Goal: Transaction & Acquisition: Obtain resource

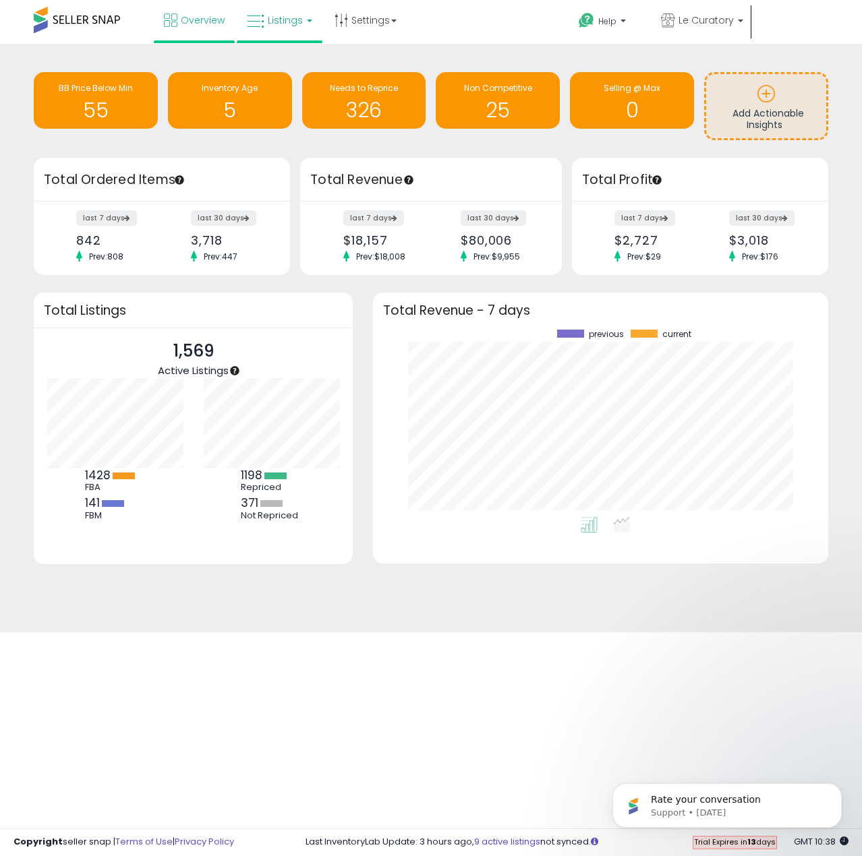
click at [299, 32] on link "Listings" at bounding box center [280, 20] width 86 height 40
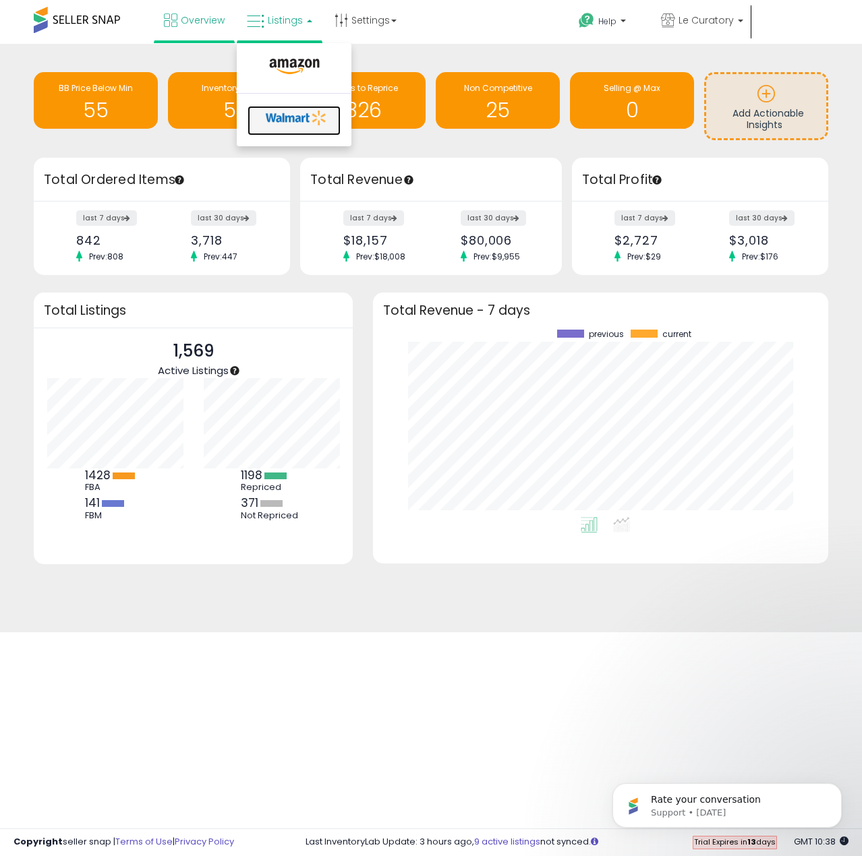
click at [300, 118] on icon at bounding box center [296, 118] width 71 height 20
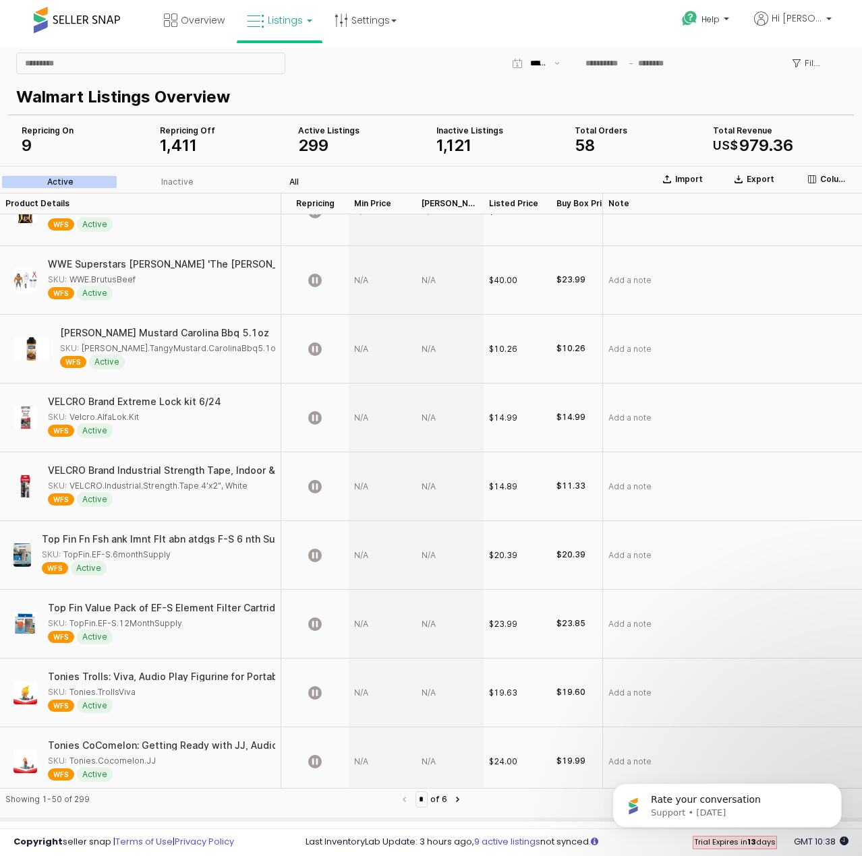
scroll to position [1841, 0]
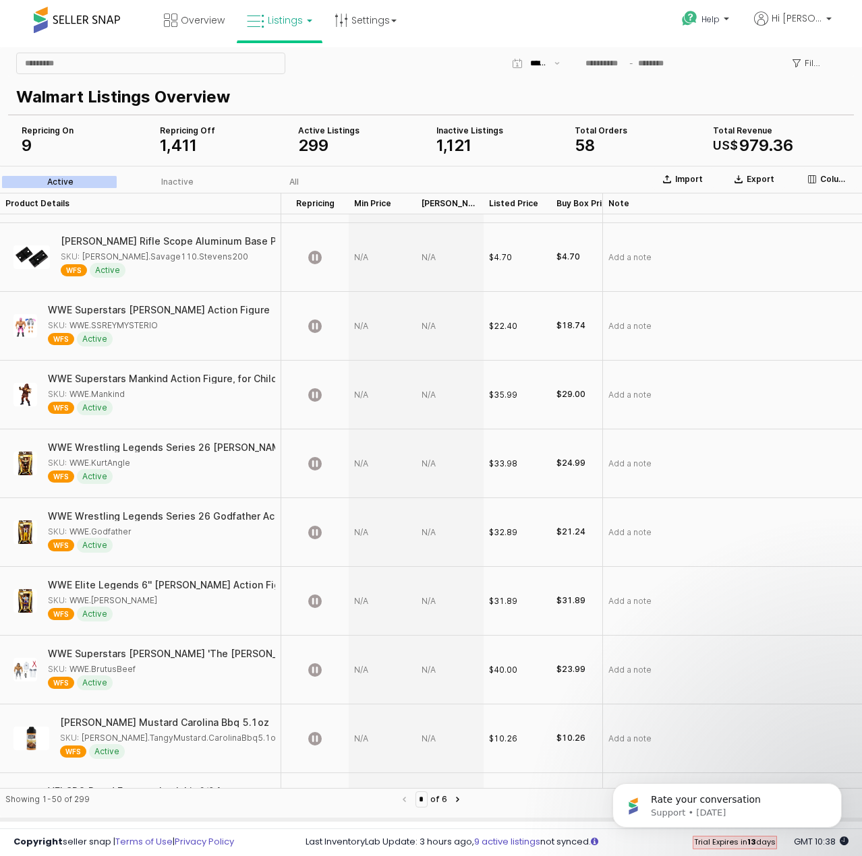
click at [63, 21] on span at bounding box center [77, 20] width 86 height 26
click at [278, 25] on span "Listings" at bounding box center [285, 19] width 35 height 13
click at [177, 22] on link "Overview" at bounding box center [194, 20] width 81 height 40
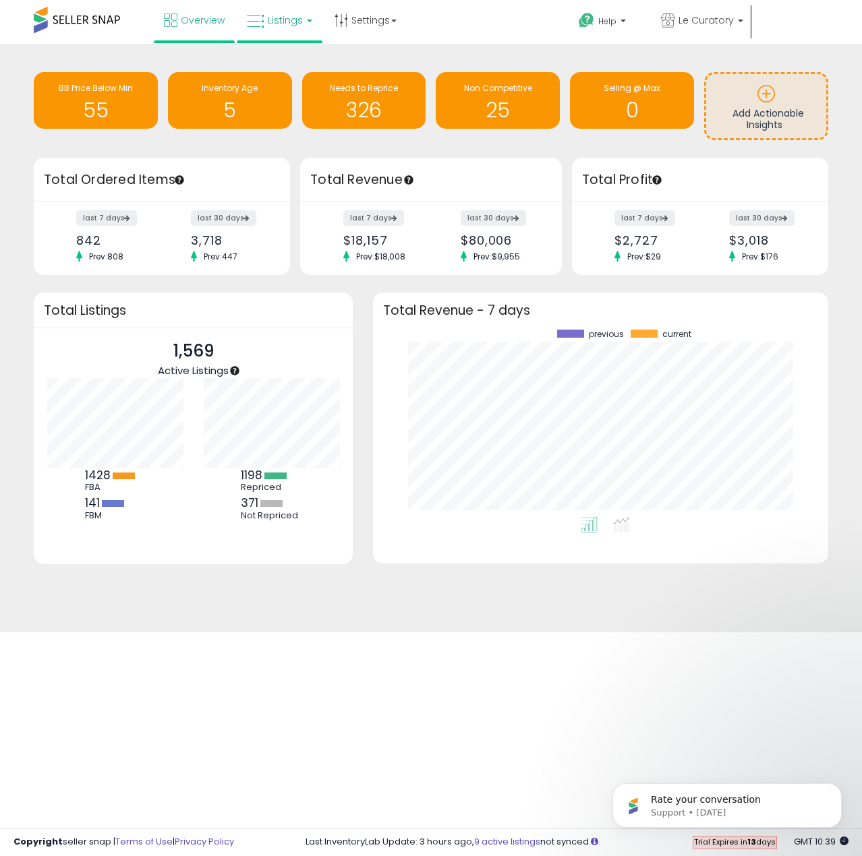
click at [266, 17] on link "Listings" at bounding box center [280, 20] width 86 height 40
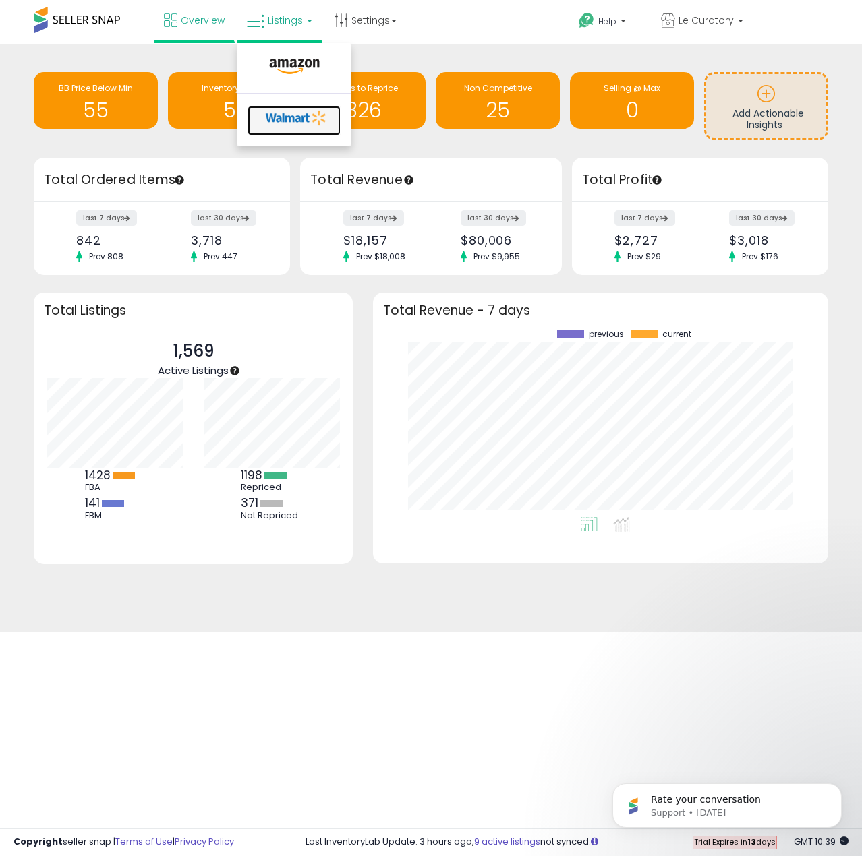
click at [307, 123] on icon at bounding box center [296, 118] width 71 height 20
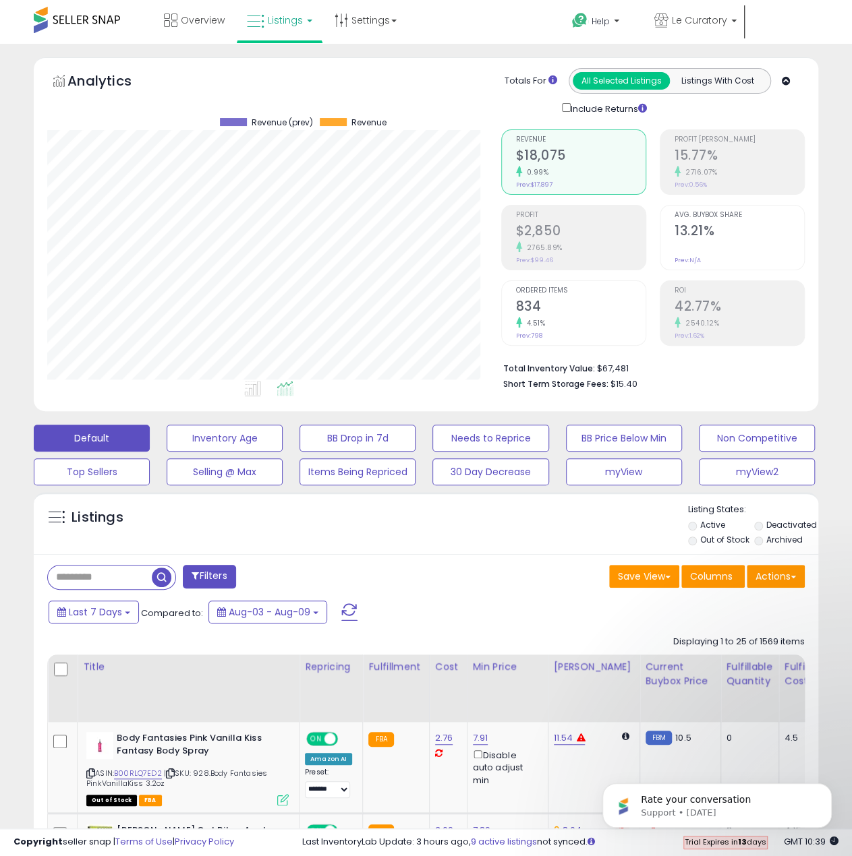
scroll to position [276, 453]
click at [785, 574] on button "Actions" at bounding box center [775, 576] width 58 height 23
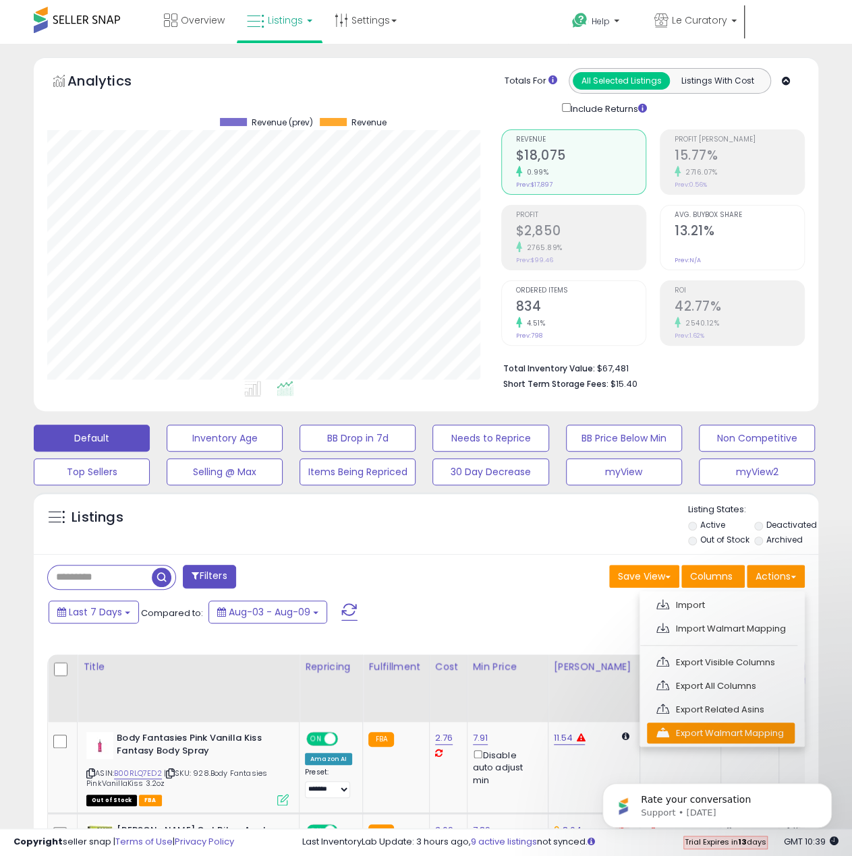
click at [752, 731] on link "Export Walmart Mapping" at bounding box center [721, 733] width 148 height 21
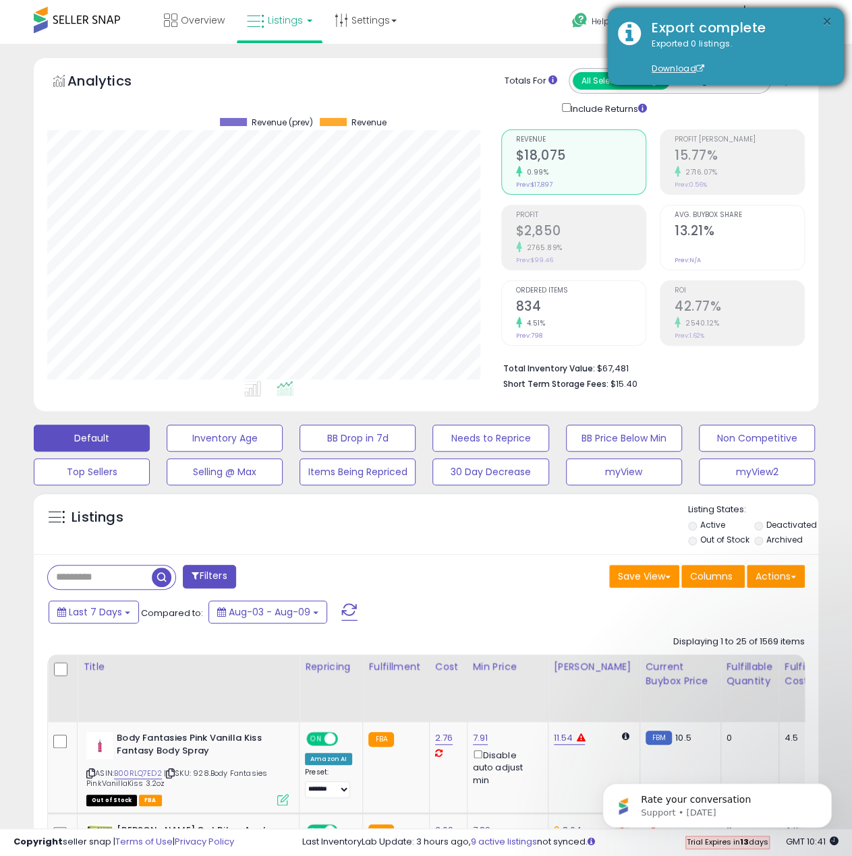
click at [826, 18] on button "×" at bounding box center [826, 21] width 11 height 17
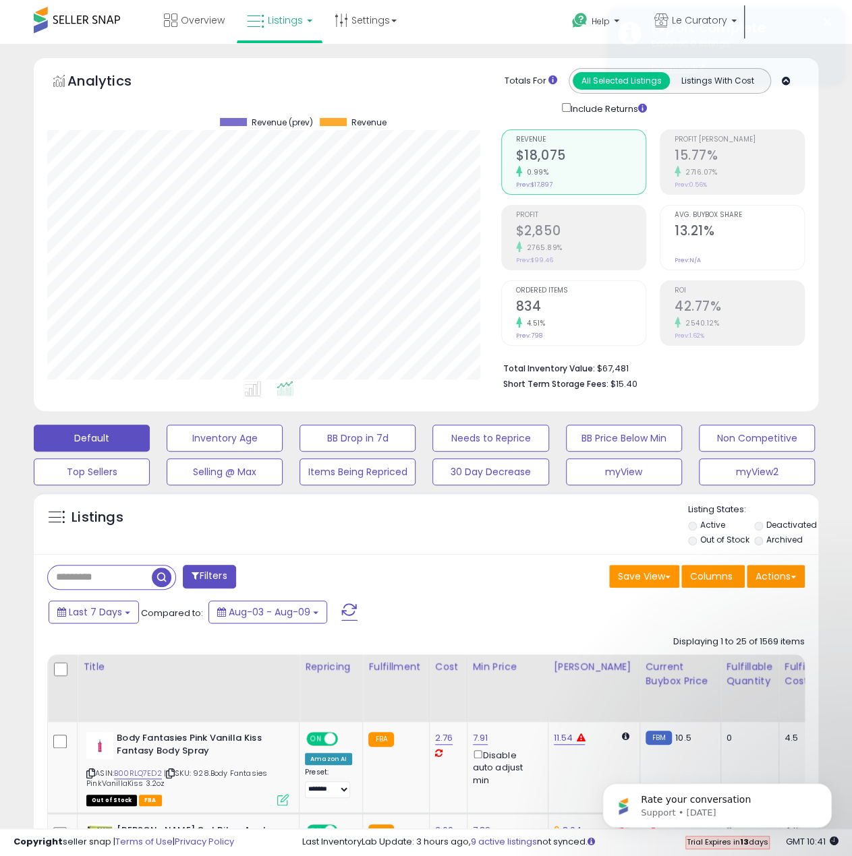
click at [629, 44] on span "Hi [PERSON_NAME]" at bounding box center [603, 50] width 51 height 13
click at [830, 785] on icon "Dismiss notification" at bounding box center [827, 786] width 7 height 7
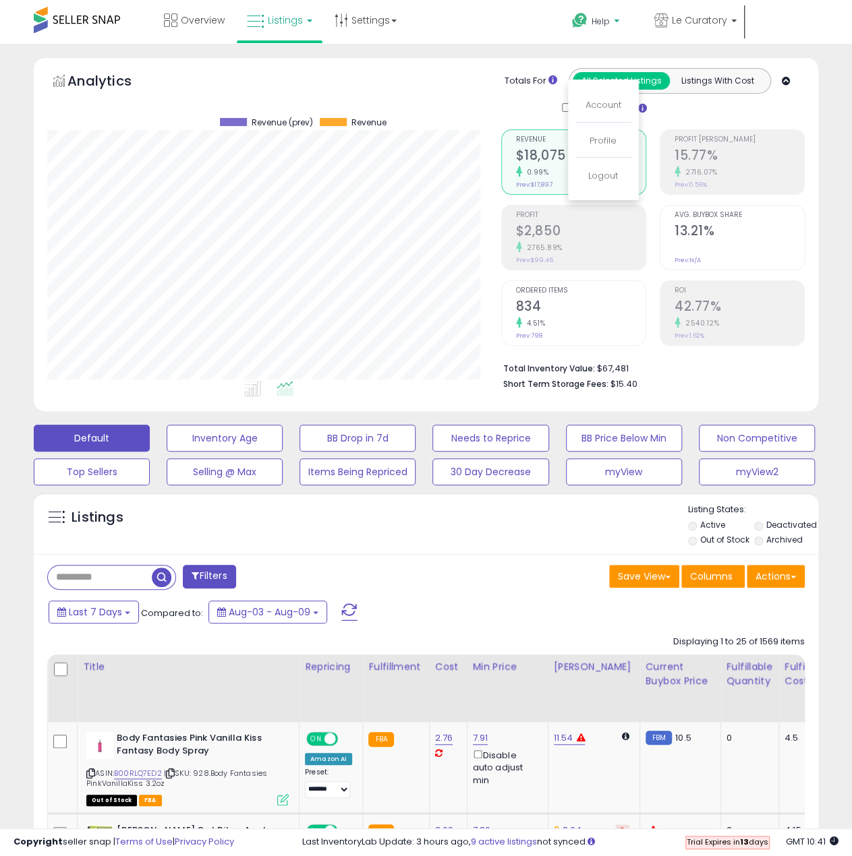
click at [601, 24] on span "Help" at bounding box center [600, 21] width 18 height 11
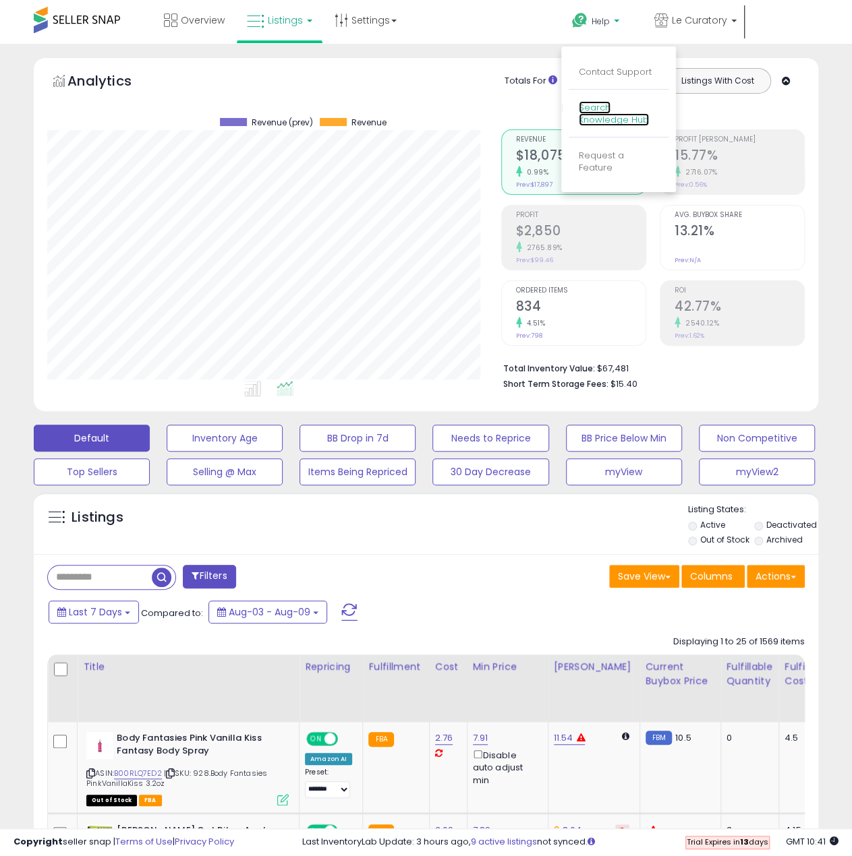
click at [606, 109] on link "Search Knowledge Hub" at bounding box center [613, 114] width 70 height 26
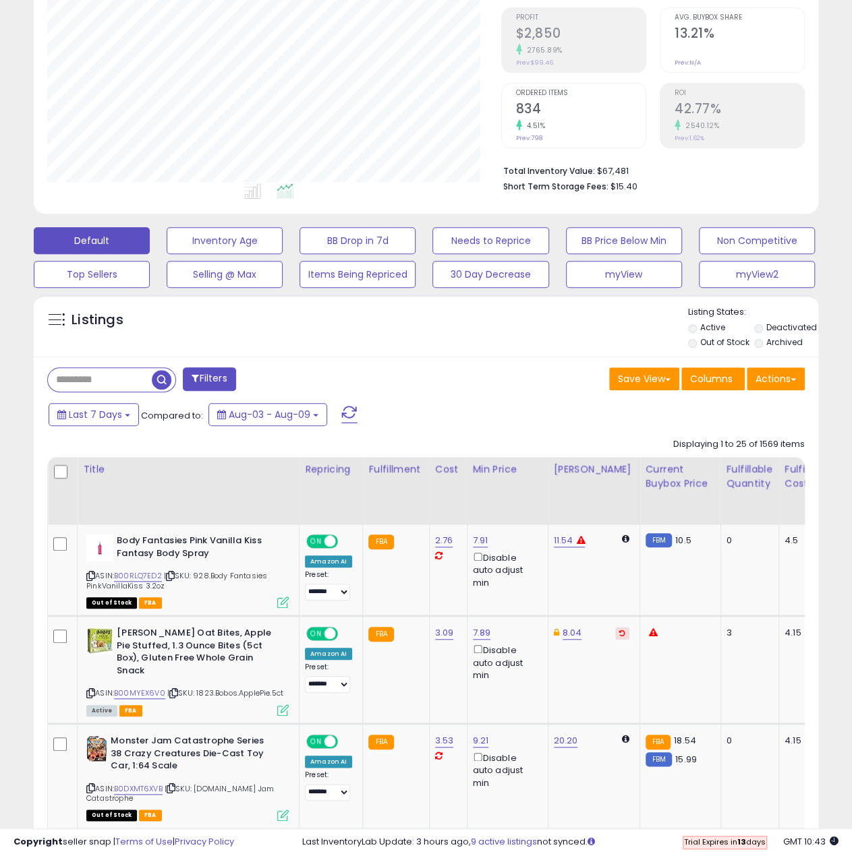
scroll to position [0, 0]
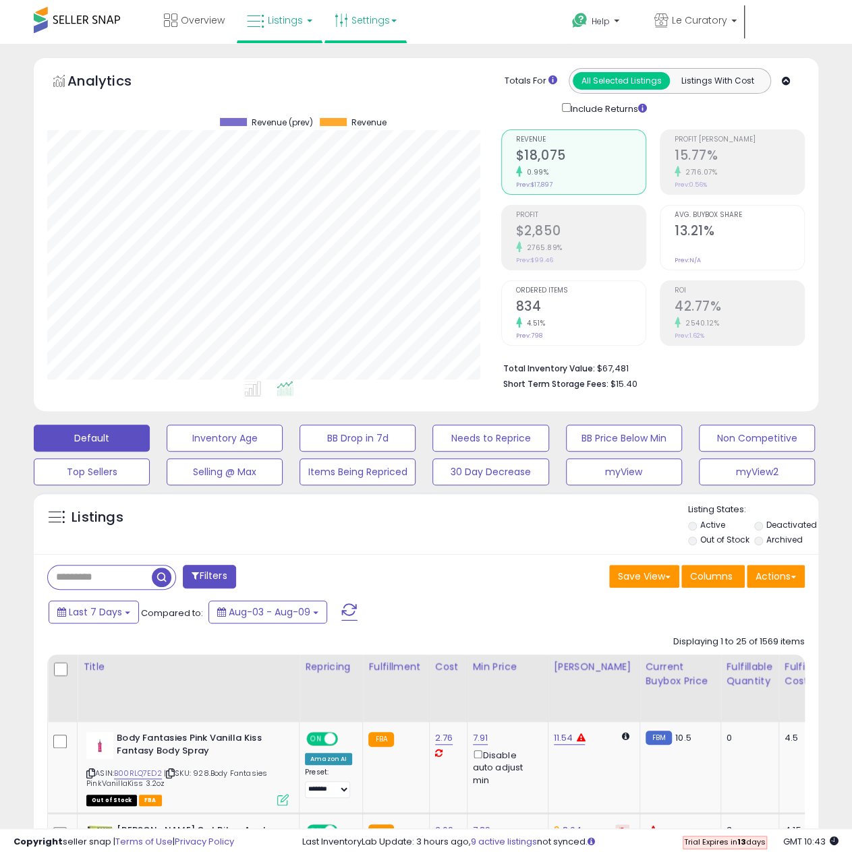
click at [369, 24] on link "Settings" at bounding box center [365, 20] width 82 height 40
click at [282, 29] on link "Listings" at bounding box center [280, 20] width 86 height 40
click at [291, 117] on icon at bounding box center [296, 118] width 71 height 20
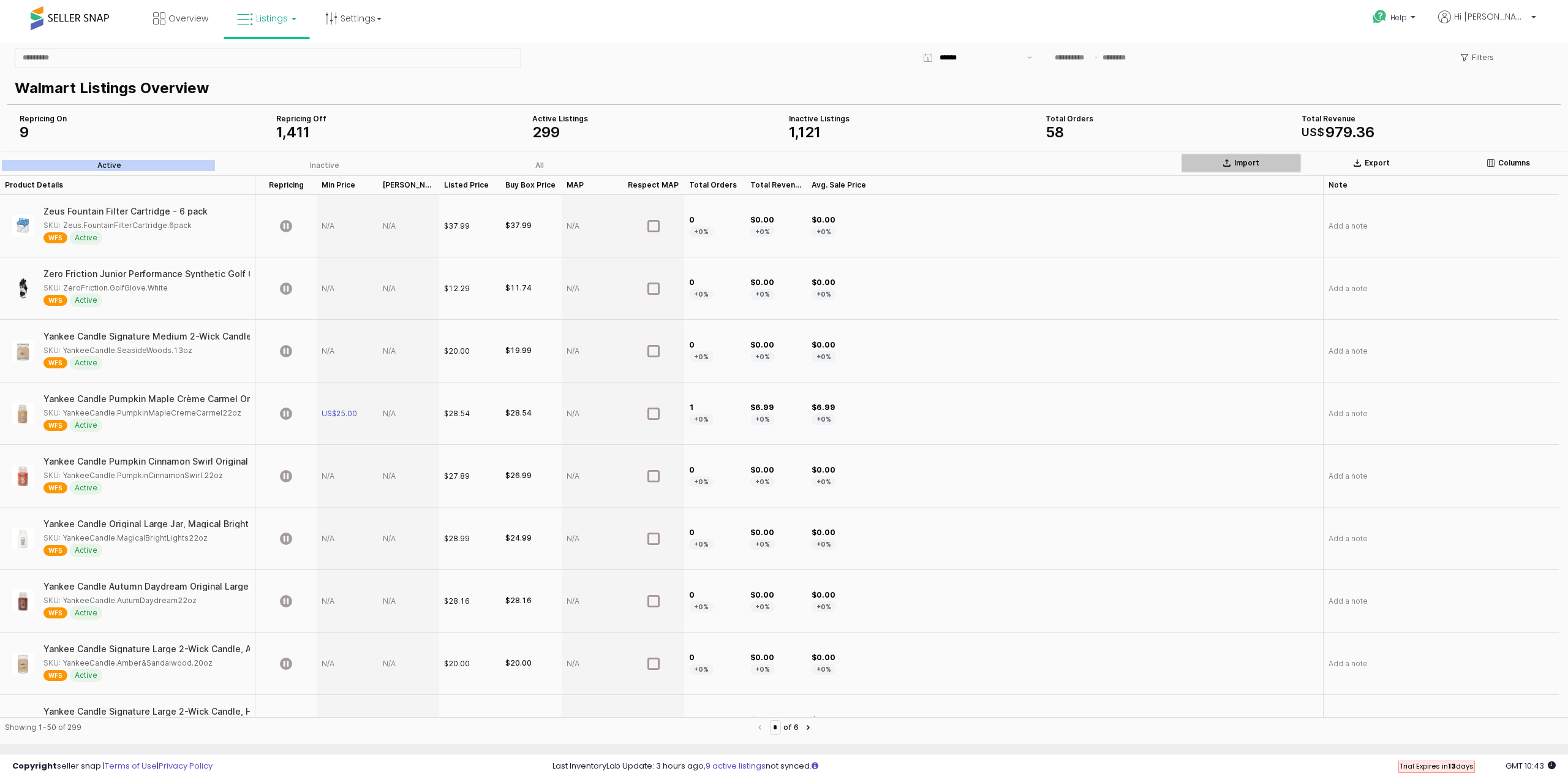
click at [782, 165] on p "Import" at bounding box center [1247, 163] width 25 height 10
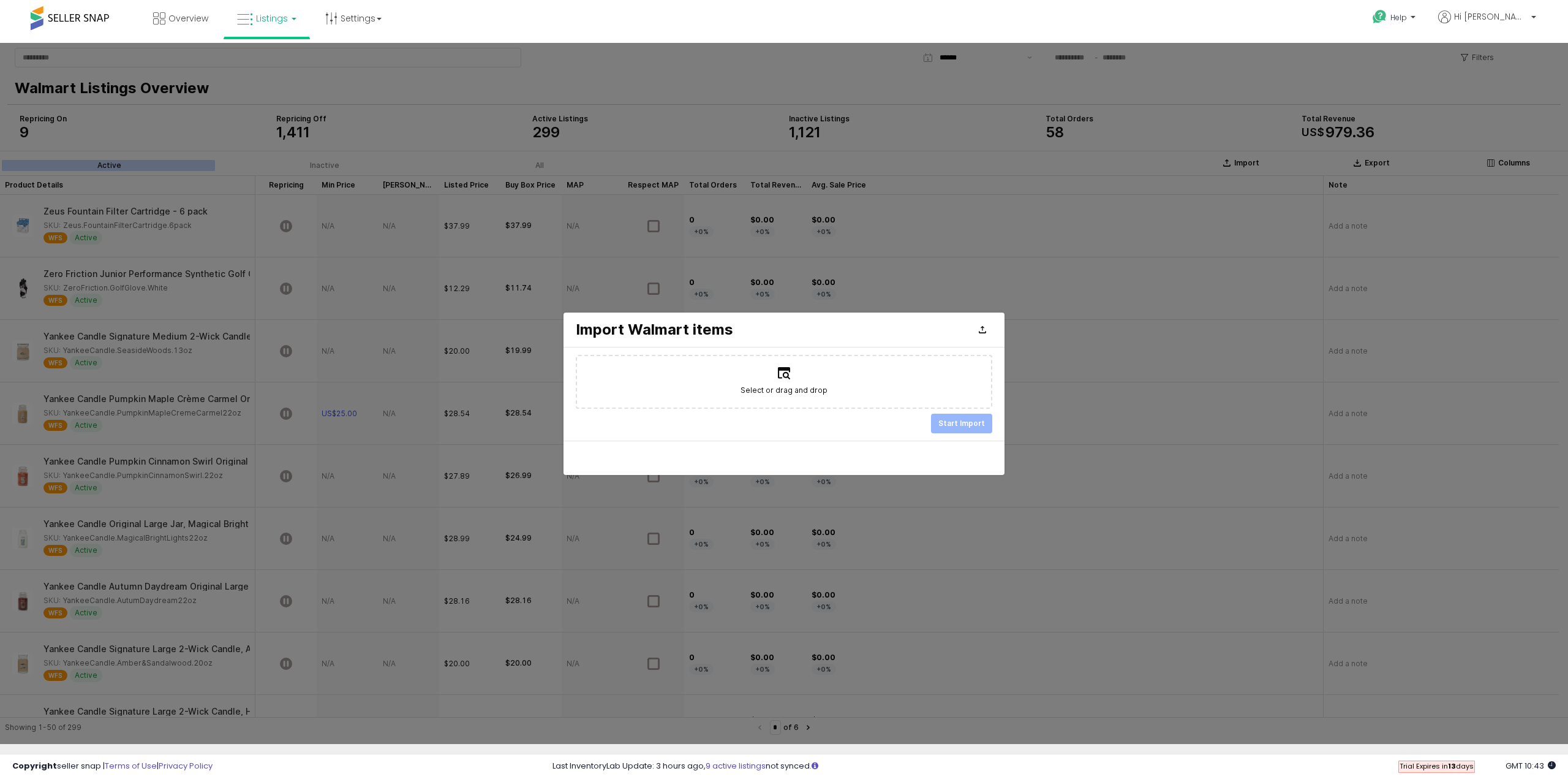
click at [782, 393] on span "Select or drag and drop" at bounding box center [784, 390] width 87 height 12
click at [782, 382] on input "Select or drag and drop" at bounding box center [784, 381] width 1 height 1
